Goal: Use online tool/utility: Utilize a website feature to perform a specific function

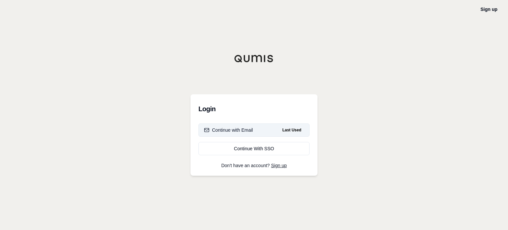
click at [230, 133] on button "Continue with Email Last Used" at bounding box center [254, 129] width 111 height 13
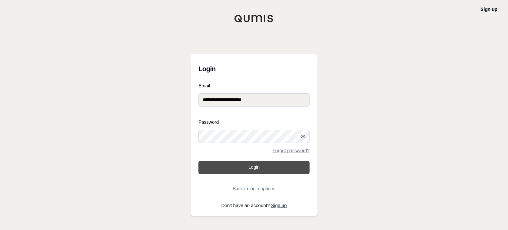
click at [225, 165] on button "Login" at bounding box center [254, 167] width 111 height 13
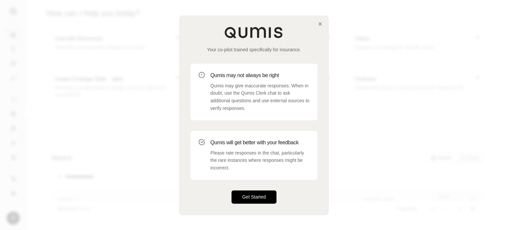
click at [267, 198] on button "Get Started" at bounding box center [254, 196] width 45 height 13
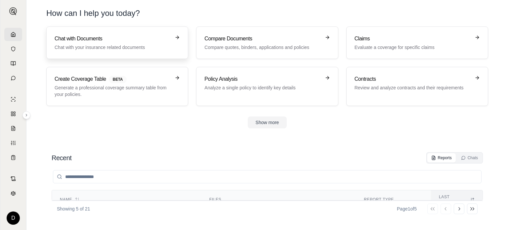
click at [160, 38] on h3 "Chat with Documents" at bounding box center [113, 39] width 116 height 8
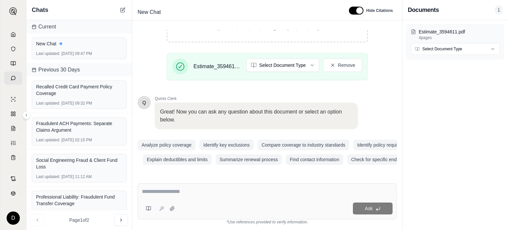
scroll to position [139, 0]
click at [304, 61] on html "D Chats Current New Chat Last updated: [DATE] 09:47 PM Previous 30 Days Recalle…" at bounding box center [254, 115] width 508 height 230
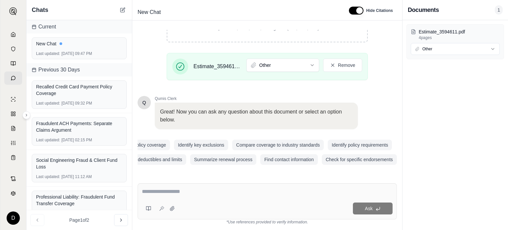
scroll to position [0, 0]
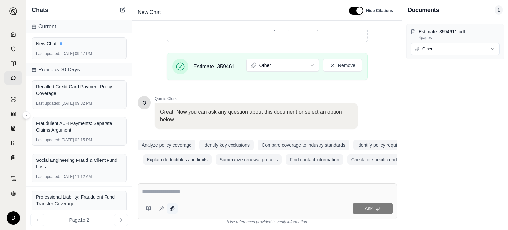
click at [172, 206] on button at bounding box center [172, 208] width 11 height 11
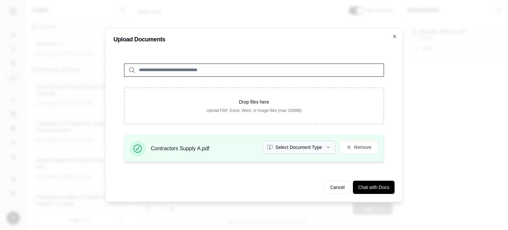
click at [324, 149] on button "Select Document Type" at bounding box center [299, 147] width 73 height 13
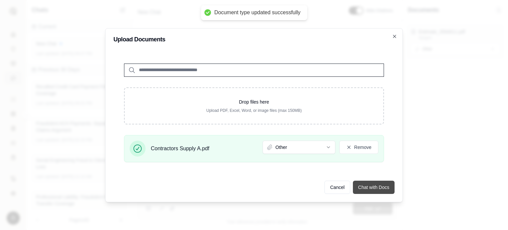
click at [377, 187] on button "Chat with Docs" at bounding box center [374, 187] width 42 height 13
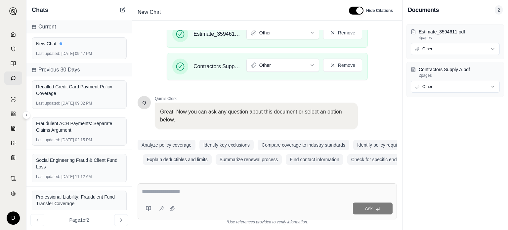
scroll to position [171, 0]
click at [165, 192] on textarea at bounding box center [267, 192] width 251 height 8
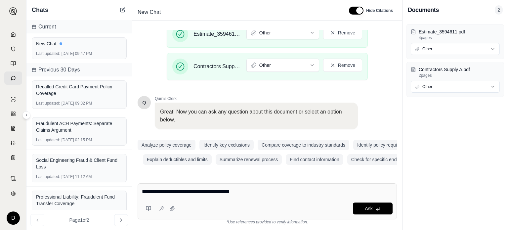
type textarea "**********"
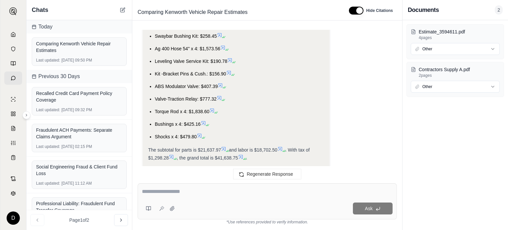
scroll to position [508, 0]
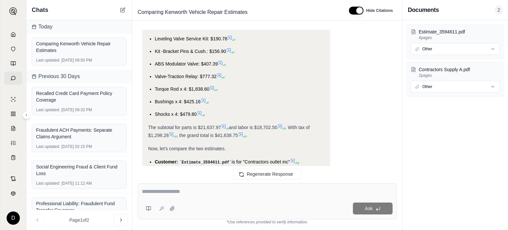
click at [212, 86] on icon at bounding box center [212, 87] width 5 height 5
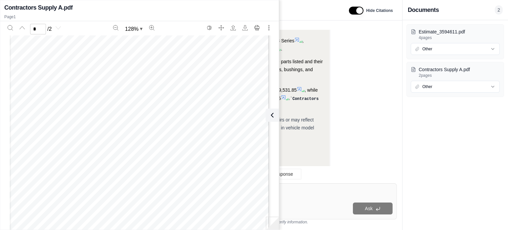
scroll to position [178, 0]
type input "*"
click at [273, 113] on icon at bounding box center [271, 115] width 8 height 8
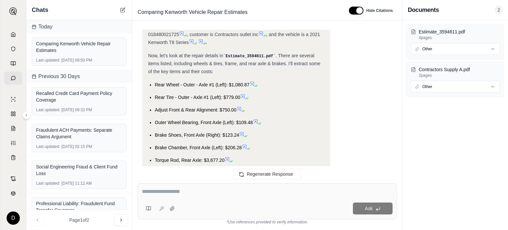
scroll to position [211, 0]
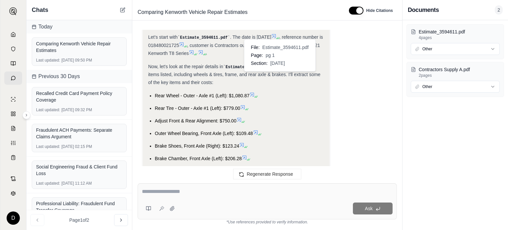
click at [276, 35] on icon at bounding box center [273, 35] width 5 height 5
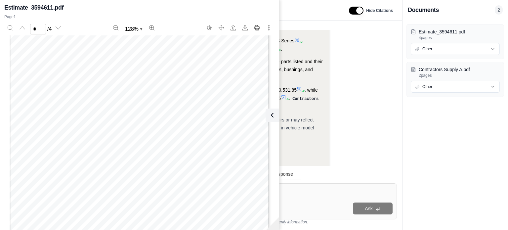
scroll to position [364, 0]
type input "*"
click at [275, 115] on icon at bounding box center [271, 115] width 8 height 8
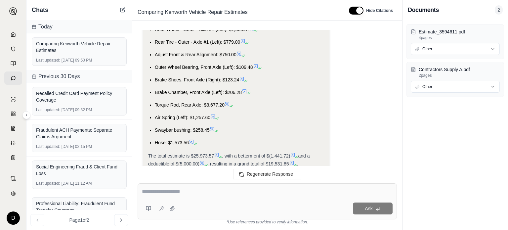
scroll to position [177, 0]
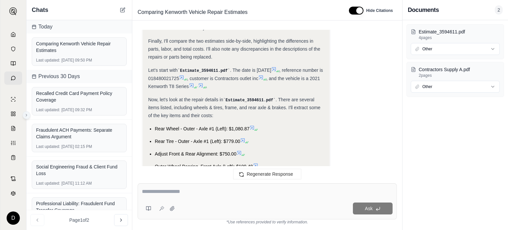
click at [26, 114] on icon at bounding box center [26, 115] width 4 height 4
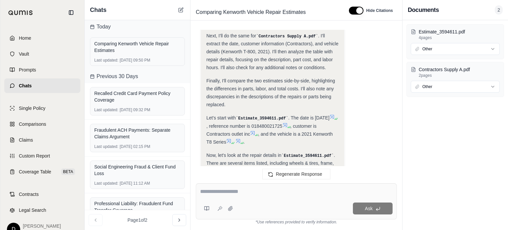
scroll to position [201, 0]
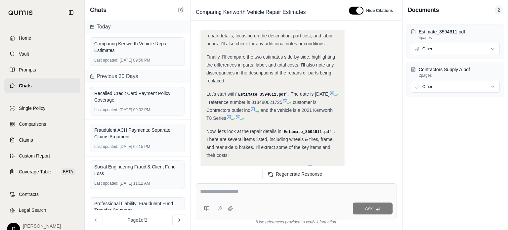
click at [288, 99] on icon at bounding box center [285, 101] width 5 height 5
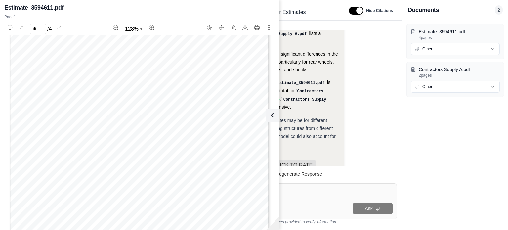
scroll to position [463, 0]
type input "*"
click at [87, 135] on span "Inner Wheel Bearing, Front Axle (Left) x 1, 20% Betterment = $21.90" at bounding box center [119, 134] width 113 height 3
click at [315, 97] on span "Contractors Supply A.pdf" at bounding box center [269, 103] width 113 height 13
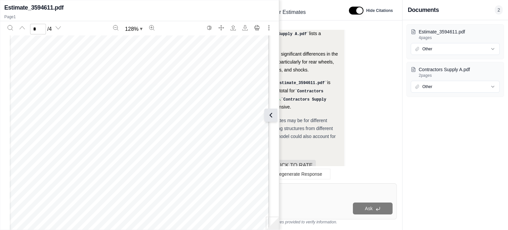
click at [271, 116] on icon at bounding box center [271, 115] width 2 height 4
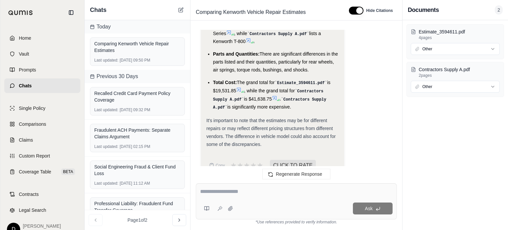
click at [220, 97] on span "Contractors Supply A.pdf" at bounding box center [269, 103] width 113 height 13
click at [238, 87] on icon at bounding box center [238, 89] width 5 height 5
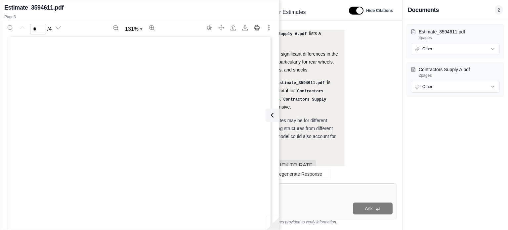
scroll to position [0, 0]
type input "*"
click at [274, 111] on icon at bounding box center [271, 115] width 8 height 8
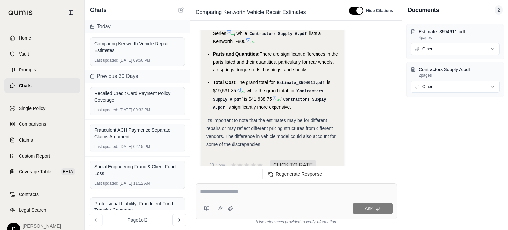
click at [275, 95] on icon at bounding box center [274, 97] width 5 height 5
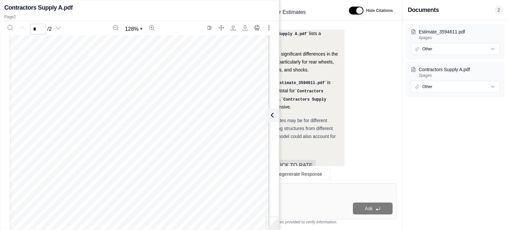
scroll to position [138, 0]
drag, startPoint x: 49, startPoint y: 141, endPoint x: 53, endPoint y: 142, distance: 4.6
click at [49, 141] on div "Address: Date: [DATE] City: Zip: Phone: Unit # Cl # Repair New Part Cost Labor …" at bounding box center [140, 66] width 260 height 337
type input "*"
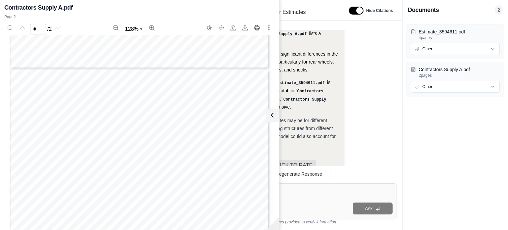
scroll to position [369, 0]
drag, startPoint x: 56, startPoint y: 115, endPoint x: 62, endPoint y: 105, distance: 12.0
click at [57, 115] on div "Address: Date: [DATE] City: Zip: Phone: Unit # Cl # Repair New Part Cost Labor …" at bounding box center [140, 171] width 260 height 337
